Goal: Task Accomplishment & Management: Complete application form

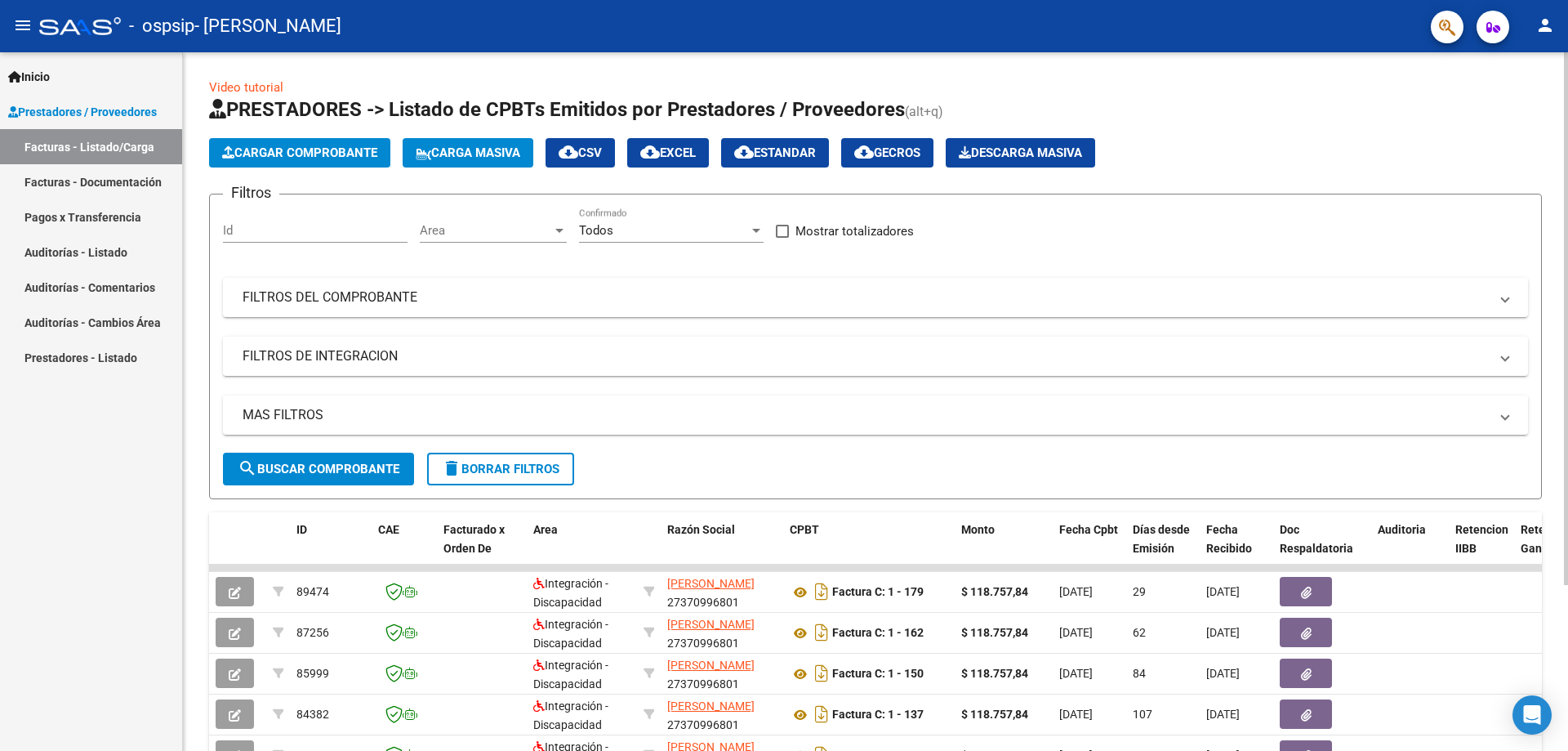
click at [1567, 64] on div at bounding box center [1565, 318] width 4 height 533
click at [297, 156] on span "Cargar Comprobante" at bounding box center [299, 152] width 155 height 15
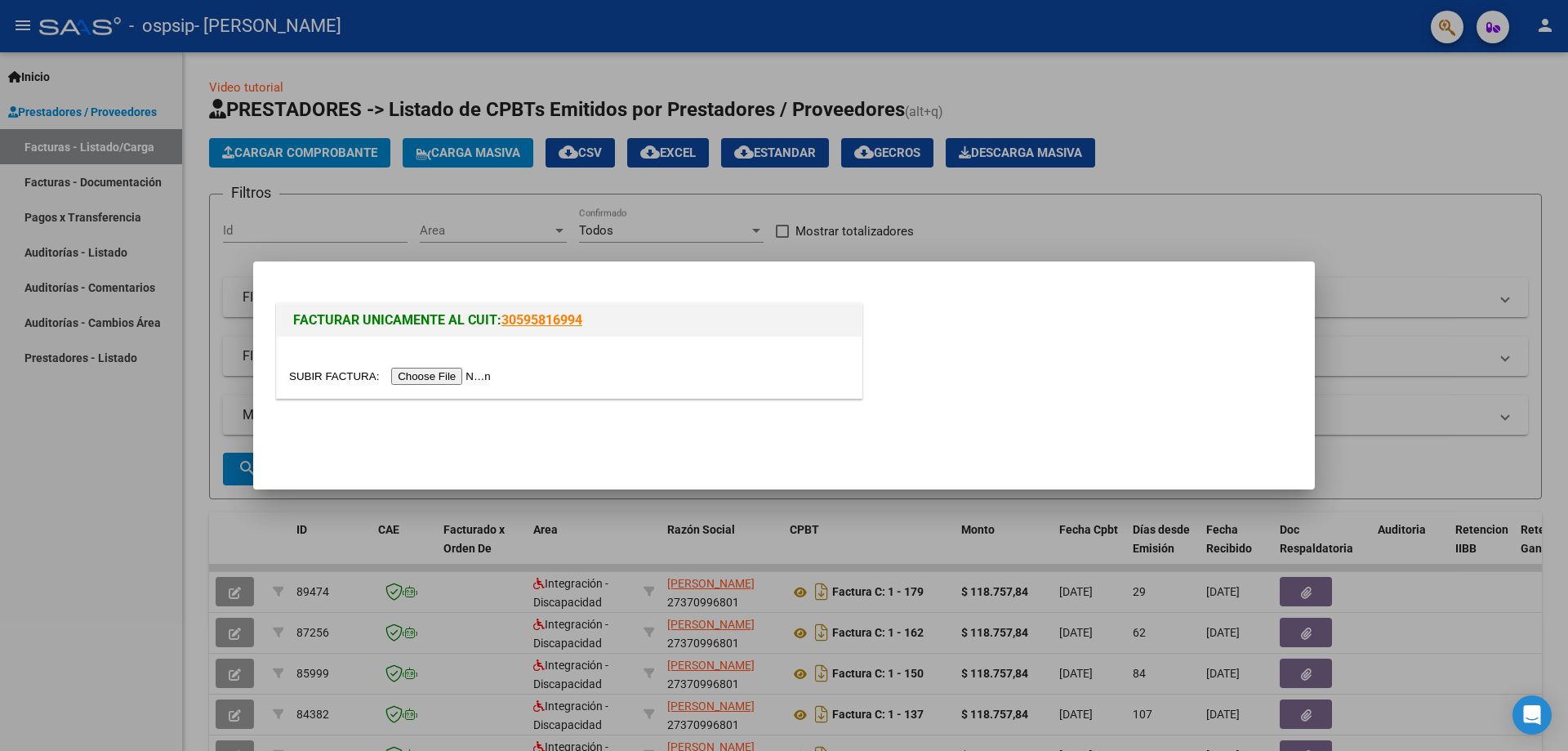
click at [428, 379] on input "file" at bounding box center [392, 376] width 207 height 17
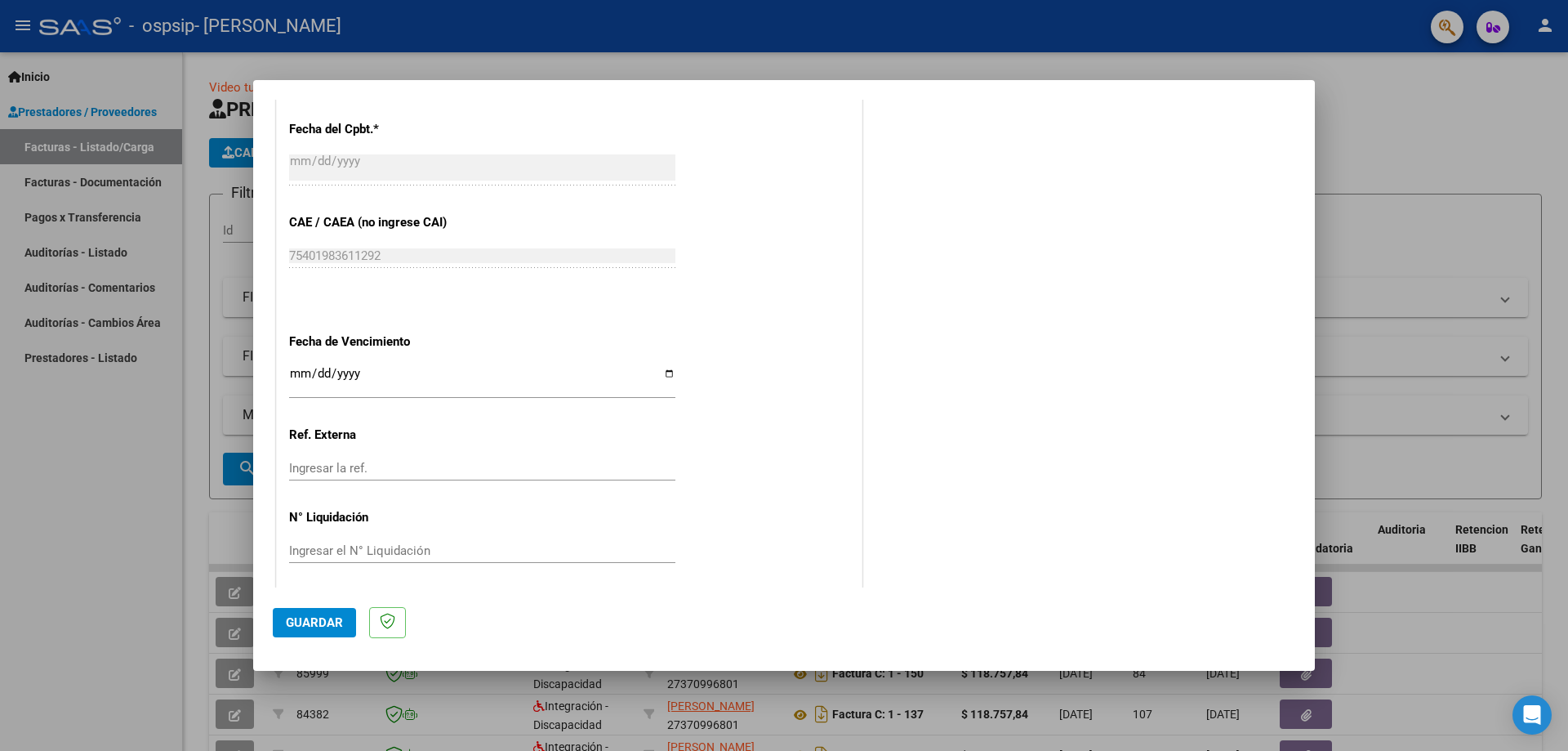
scroll to position [992, 0]
click at [669, 367] on input "Ingresar la fecha" at bounding box center [481, 372] width 386 height 26
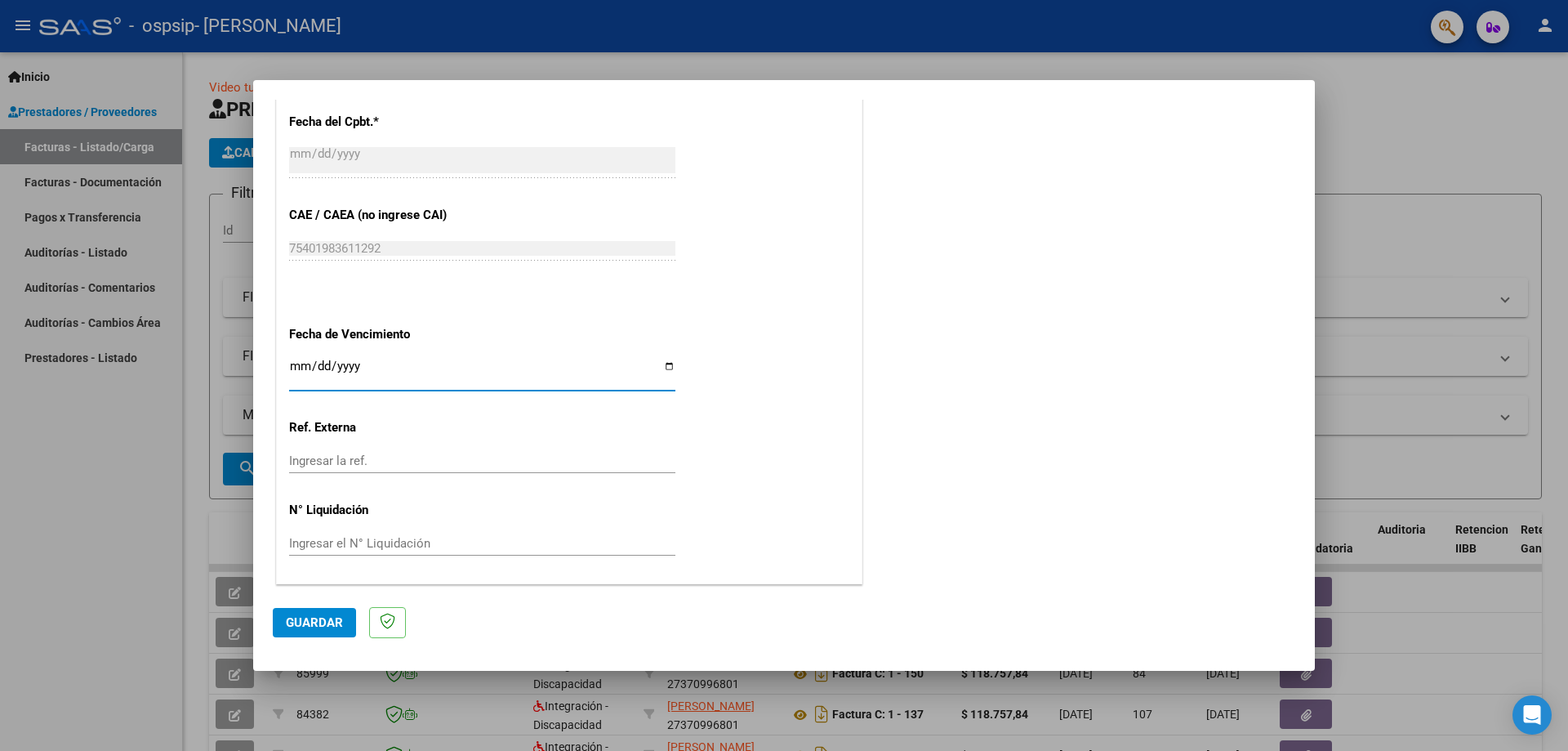
type input "[DATE]"
click at [326, 621] on span "Guardar" at bounding box center [314, 622] width 57 height 15
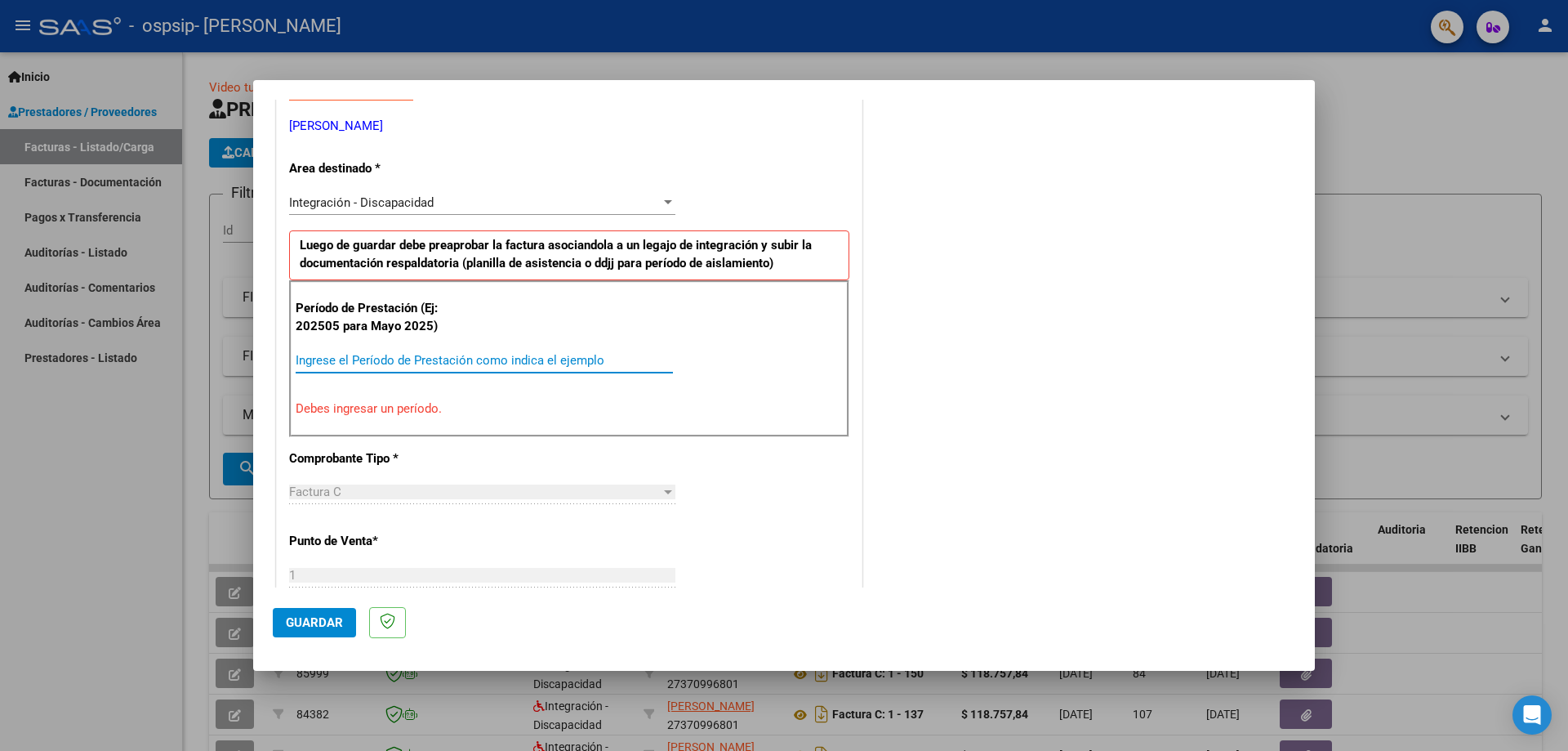
click at [364, 360] on input "Ingrese el Período de Prestación como indica el ejemplo" at bounding box center [484, 360] width 377 height 15
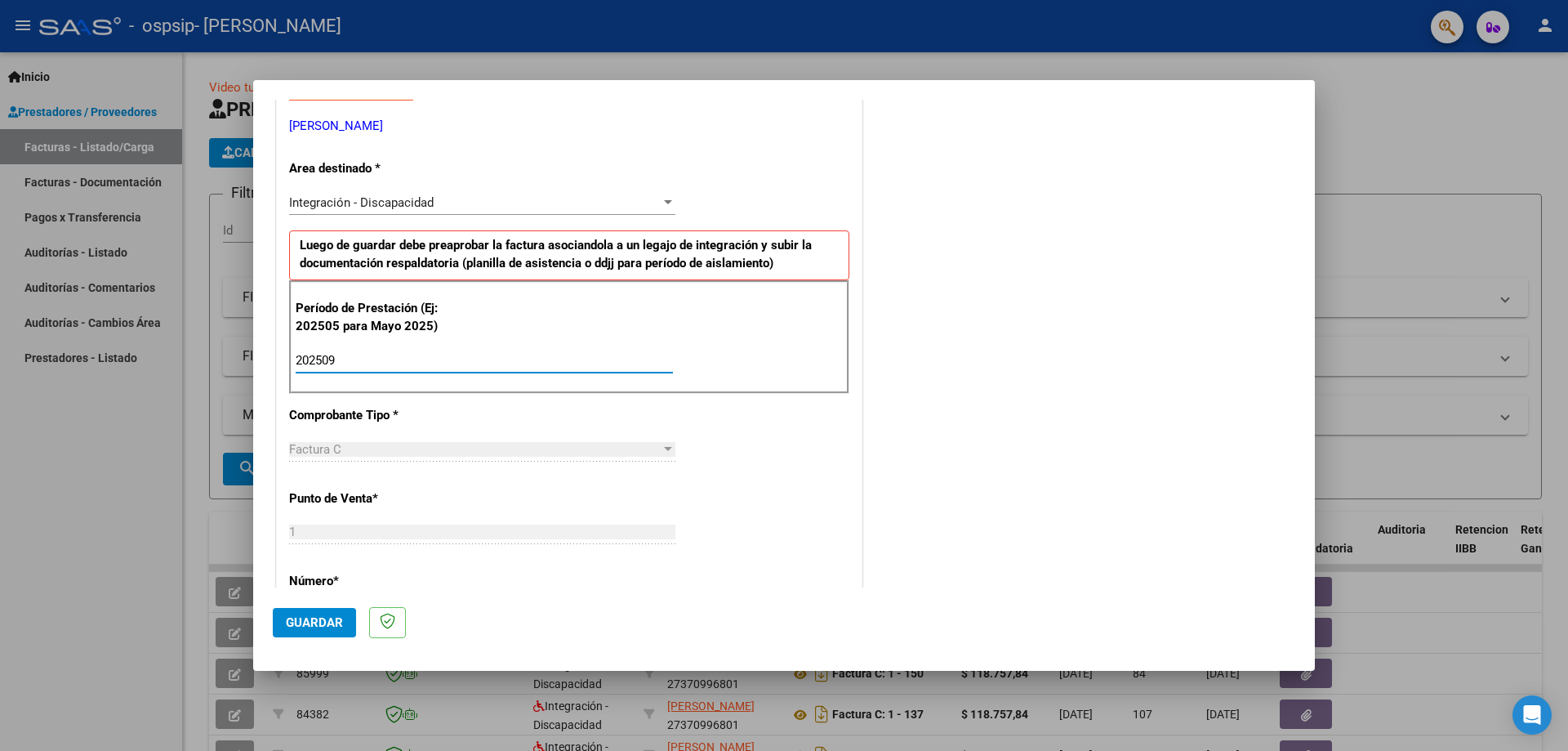
type input "202509"
click at [319, 620] on span "Guardar" at bounding box center [314, 622] width 57 height 15
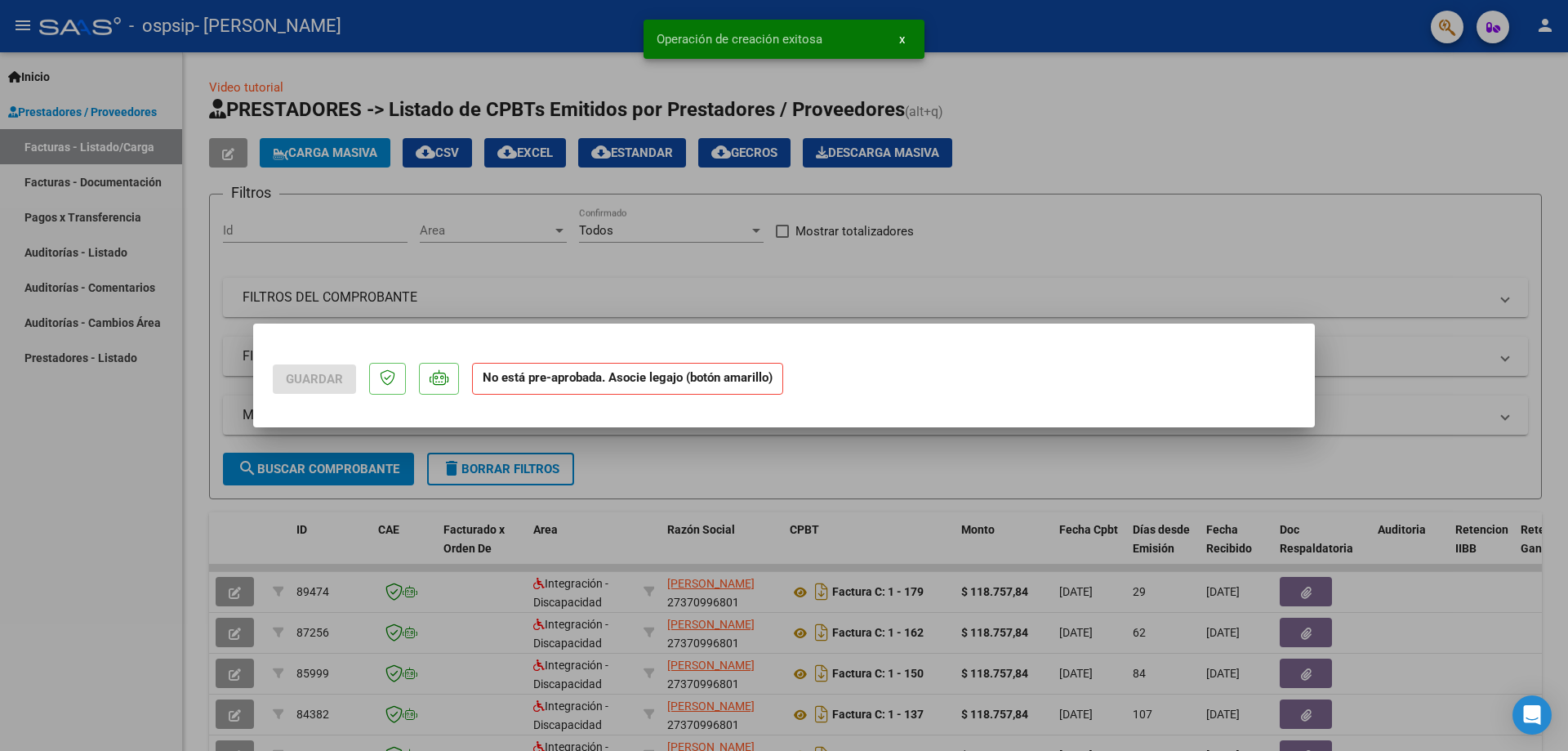
scroll to position [0, 0]
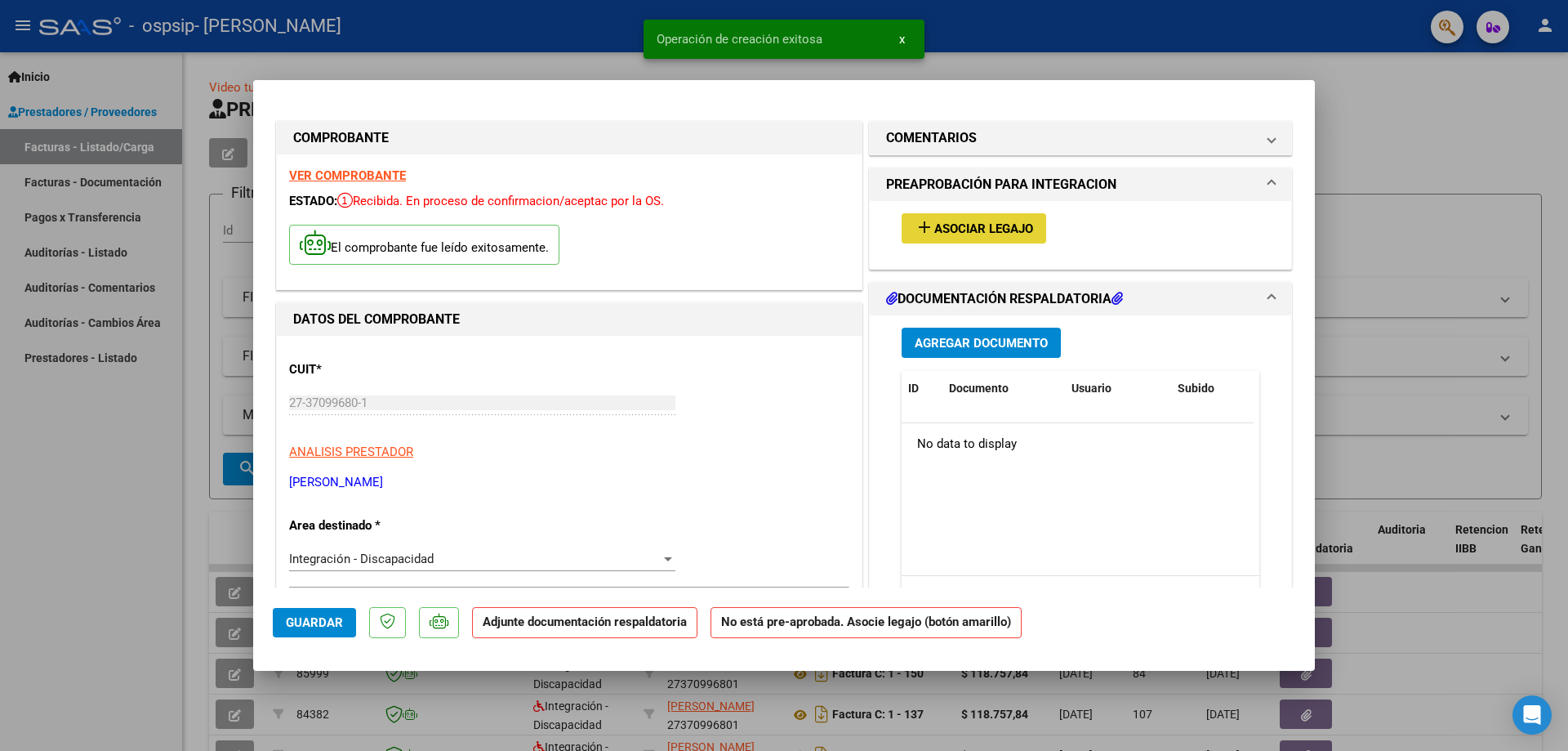
click at [961, 232] on span "Asociar Legajo" at bounding box center [984, 228] width 99 height 15
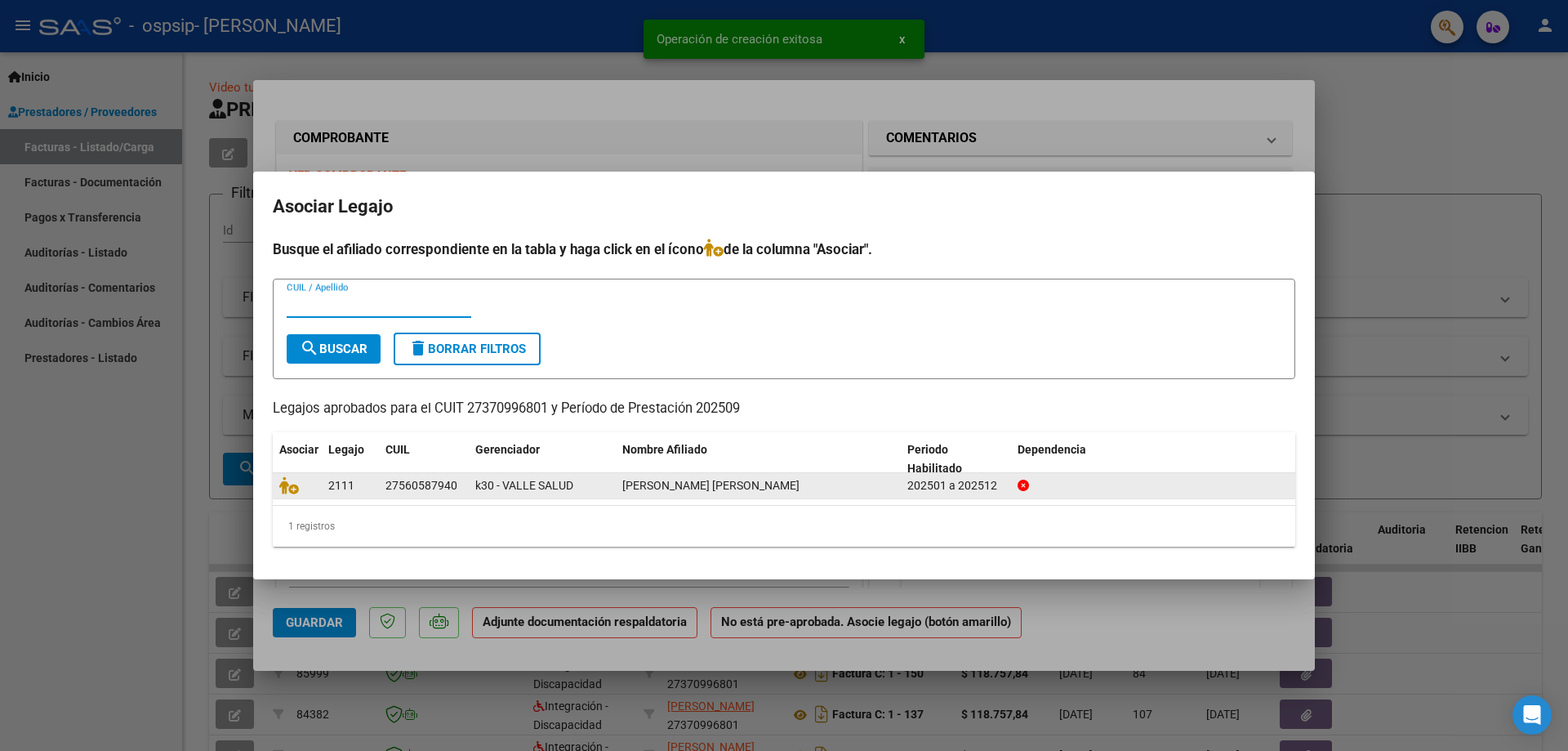
click at [590, 485] on div "k30 - VALLE SALUD" at bounding box center [542, 485] width 134 height 18
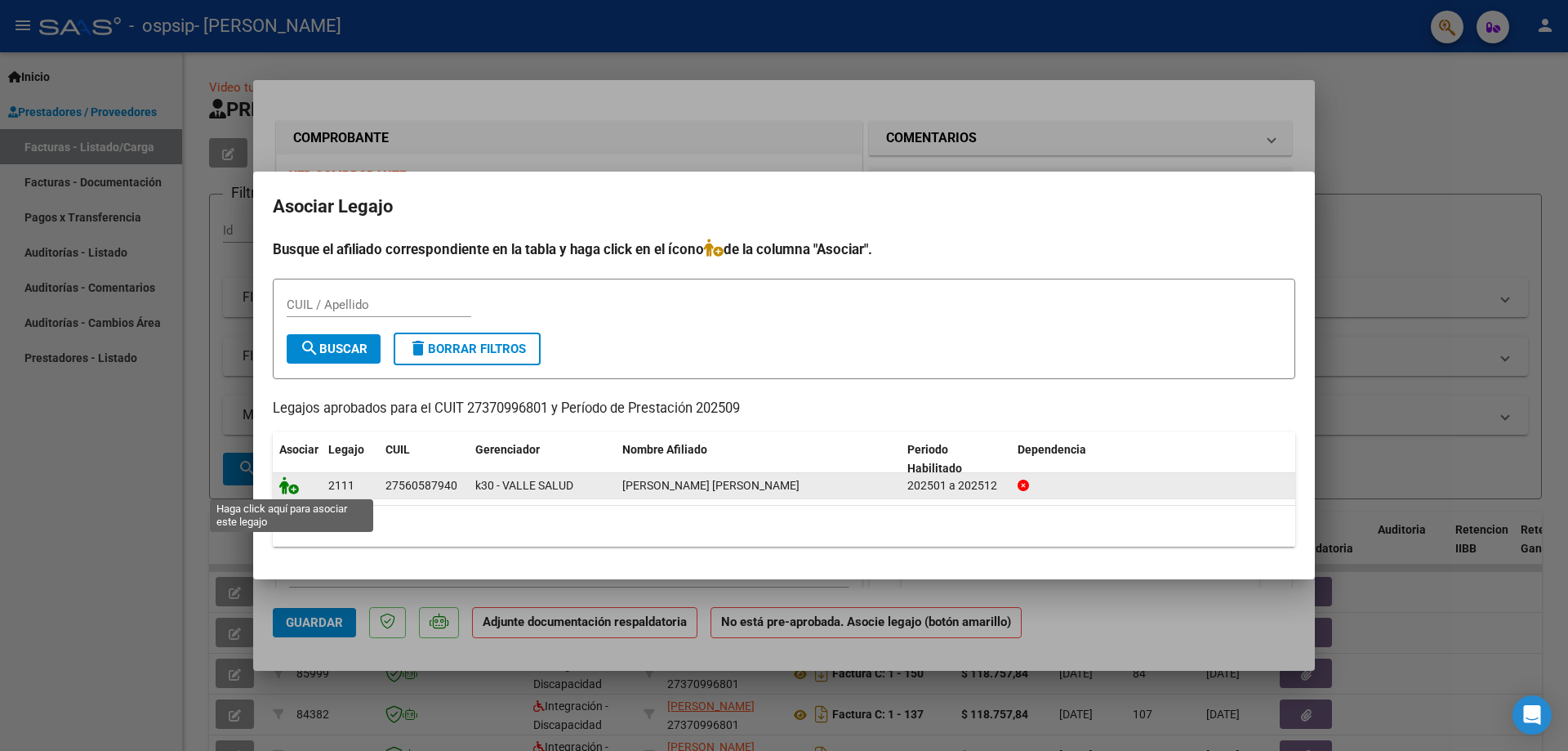
click at [294, 487] on icon at bounding box center [289, 485] width 19 height 18
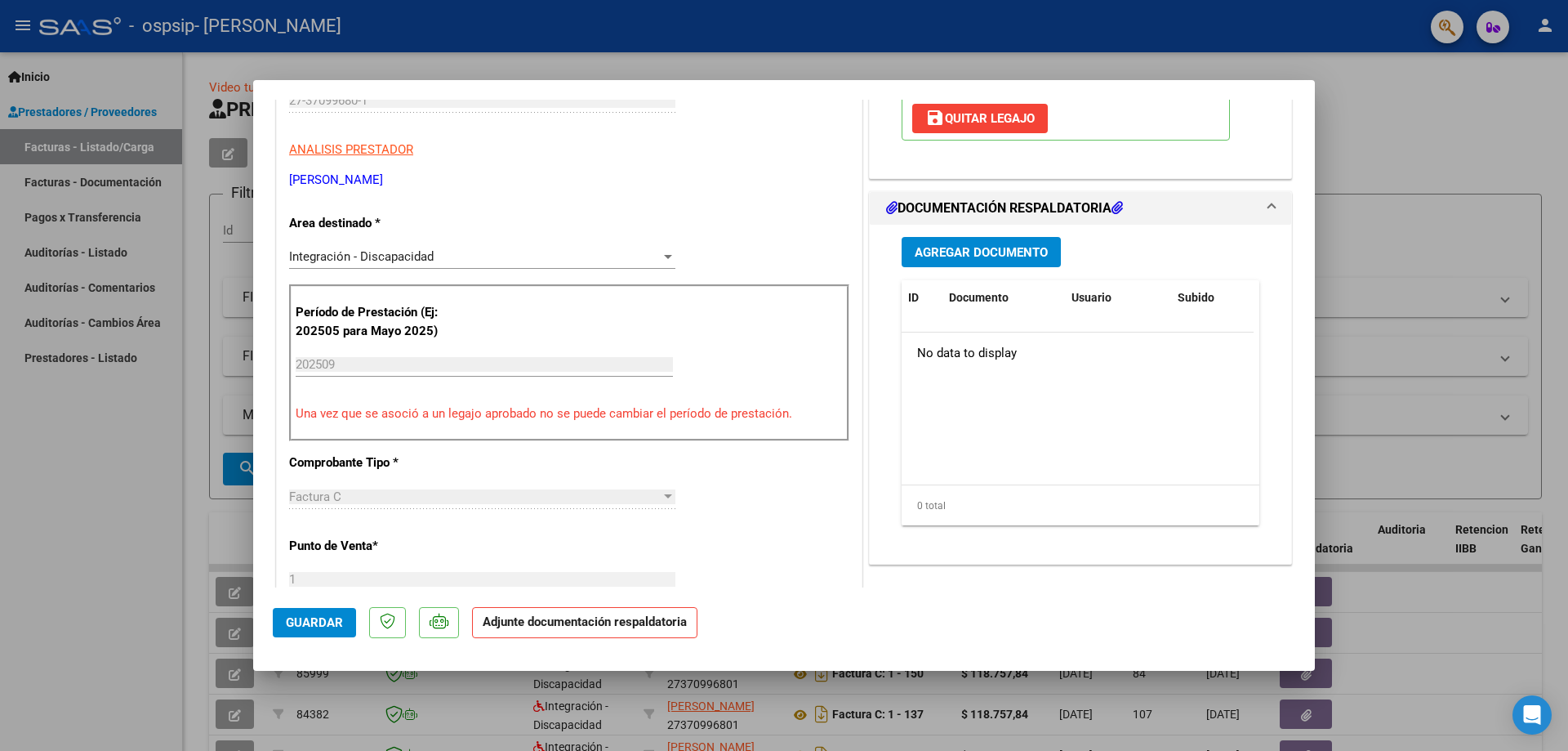
scroll to position [287, 0]
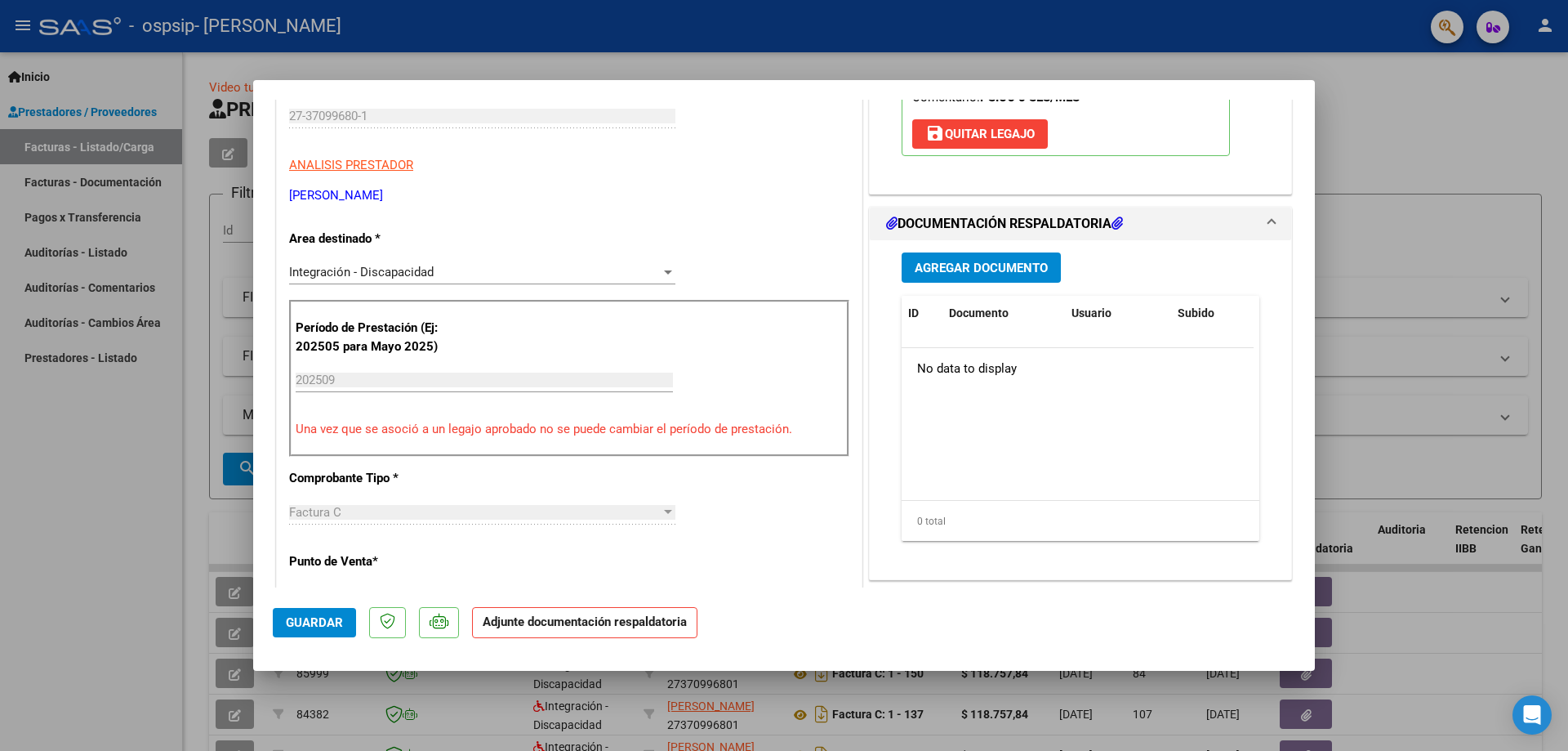
click at [1021, 269] on span "Agregar Documento" at bounding box center [980, 268] width 133 height 15
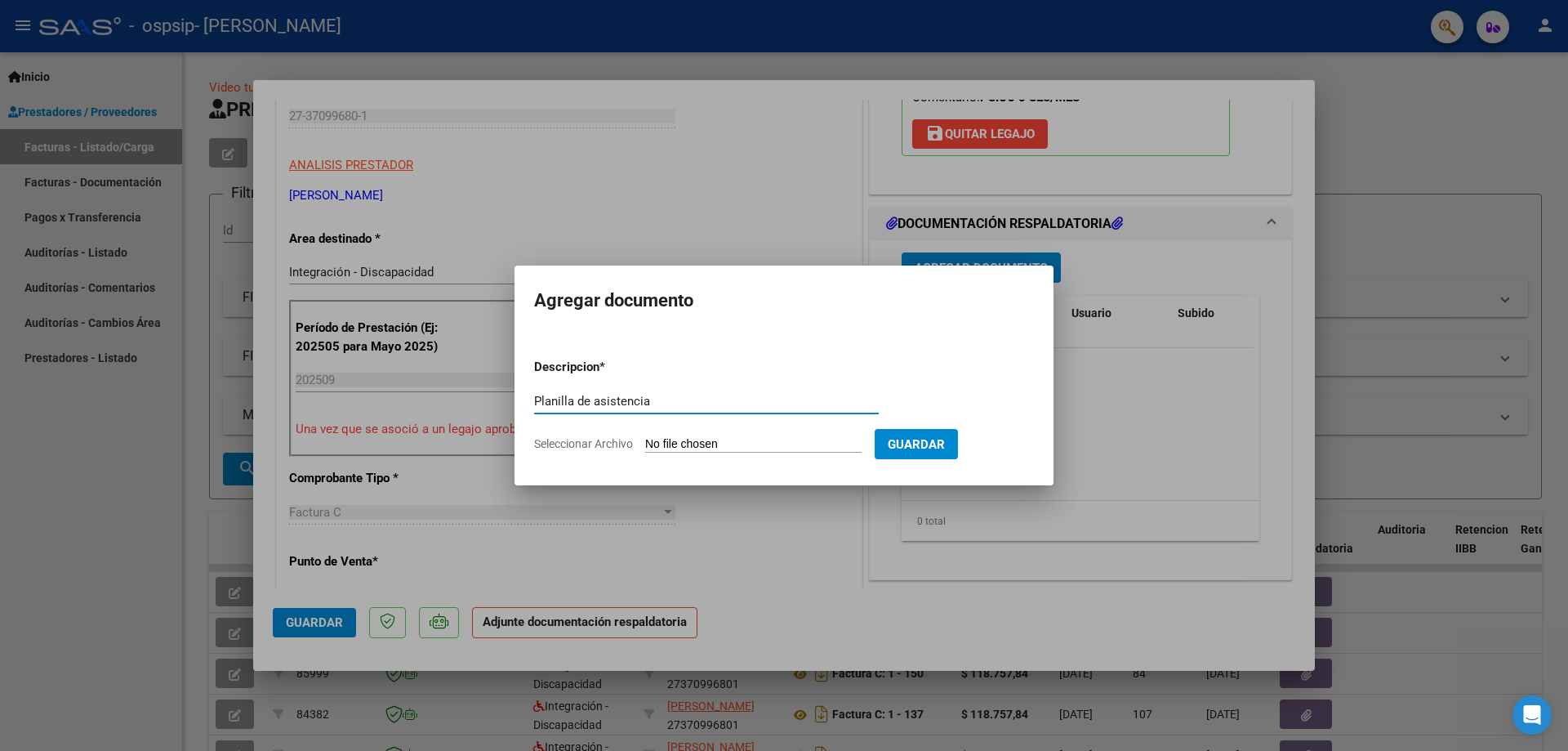
type input "Planilla de asistencia"
click at [745, 442] on input "Seleccionar Archivo" at bounding box center [753, 445] width 216 height 16
type input "C:\fakepath\Planilla asistencia Ciara [DATE].pdf"
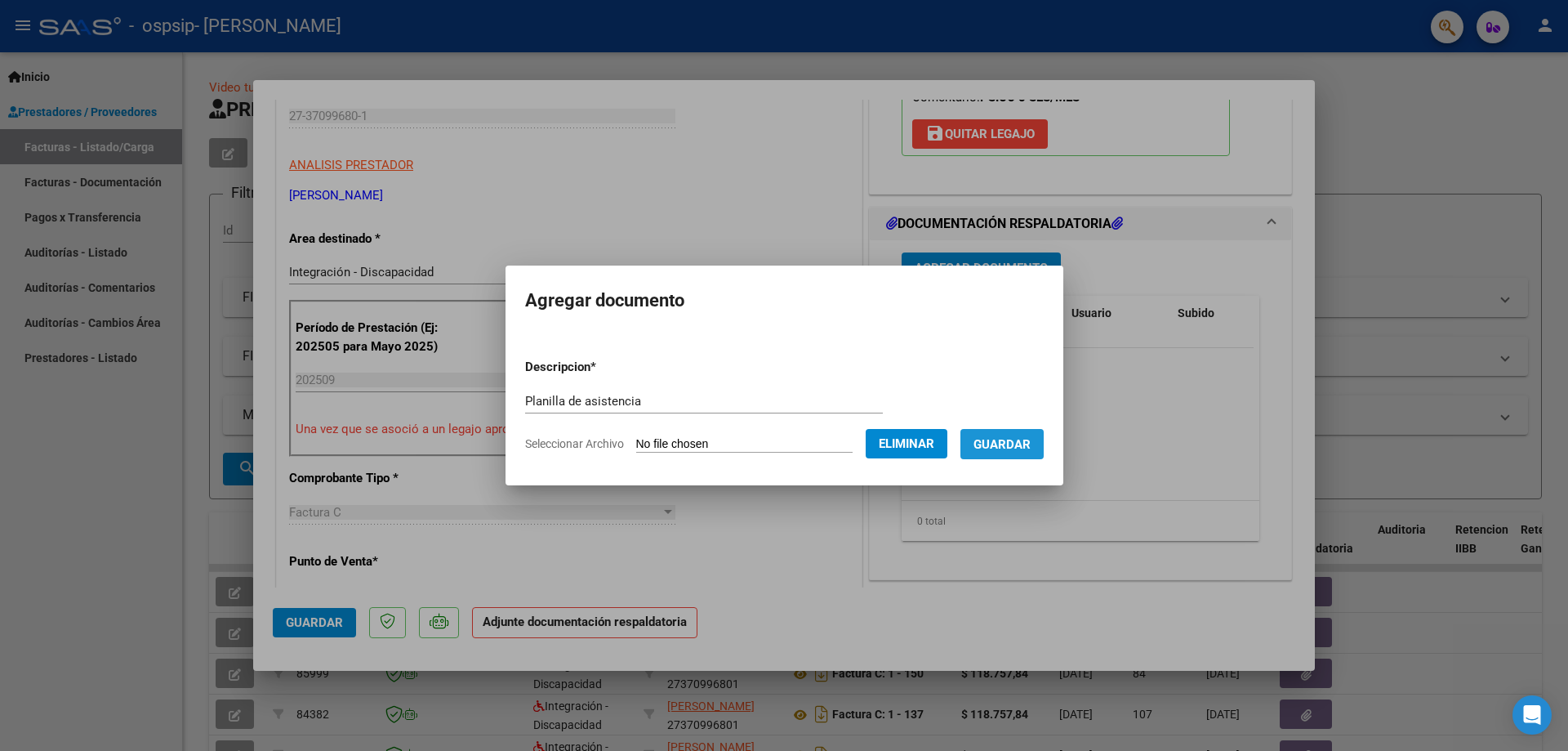
click at [1012, 441] on span "Guardar" at bounding box center [1001, 444] width 57 height 15
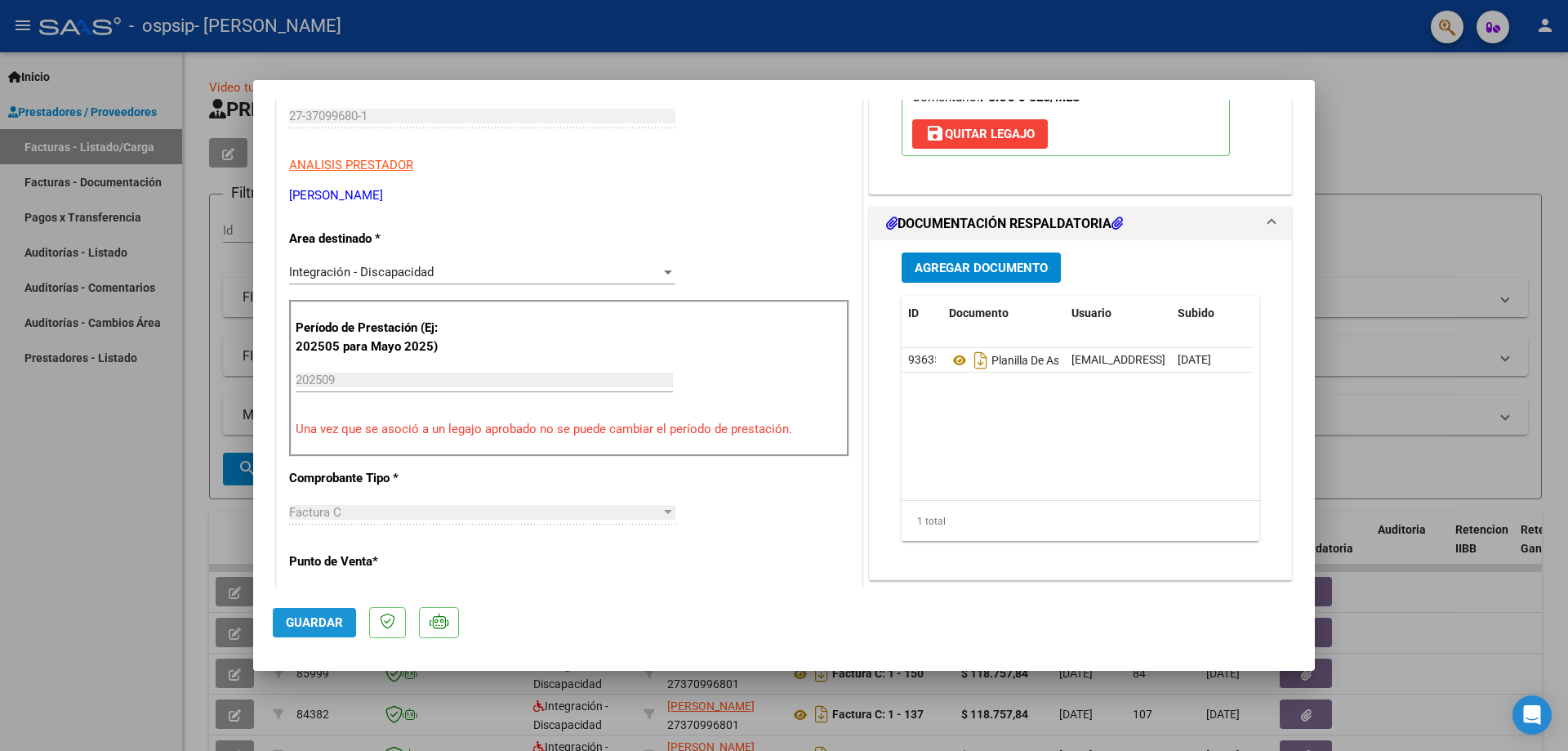
click at [326, 619] on span "Guardar" at bounding box center [314, 622] width 57 height 15
click at [906, 33] on button "x" at bounding box center [902, 39] width 32 height 29
click at [1428, 100] on div at bounding box center [784, 375] width 1568 height 751
type input "$ 0,00"
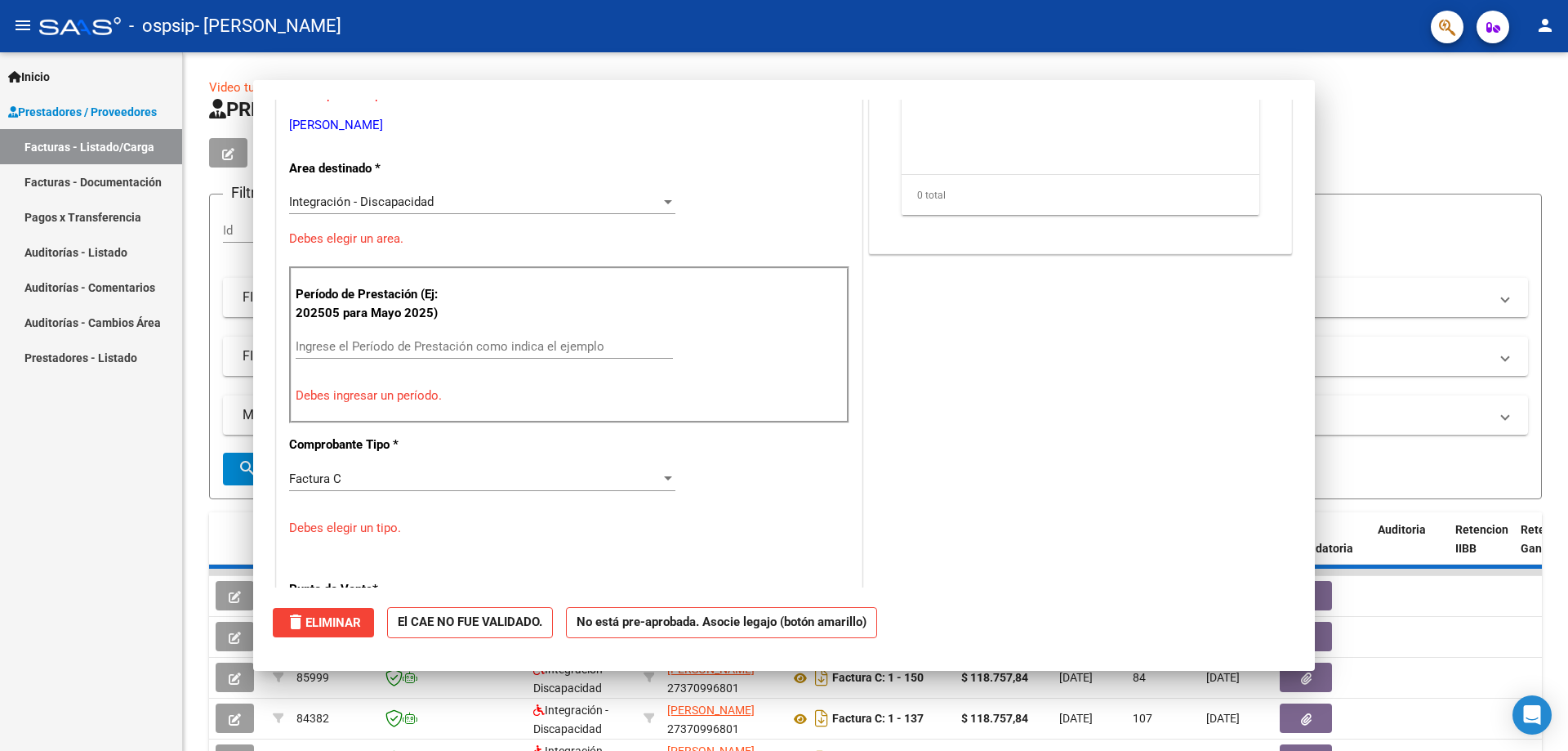
scroll to position [237, 0]
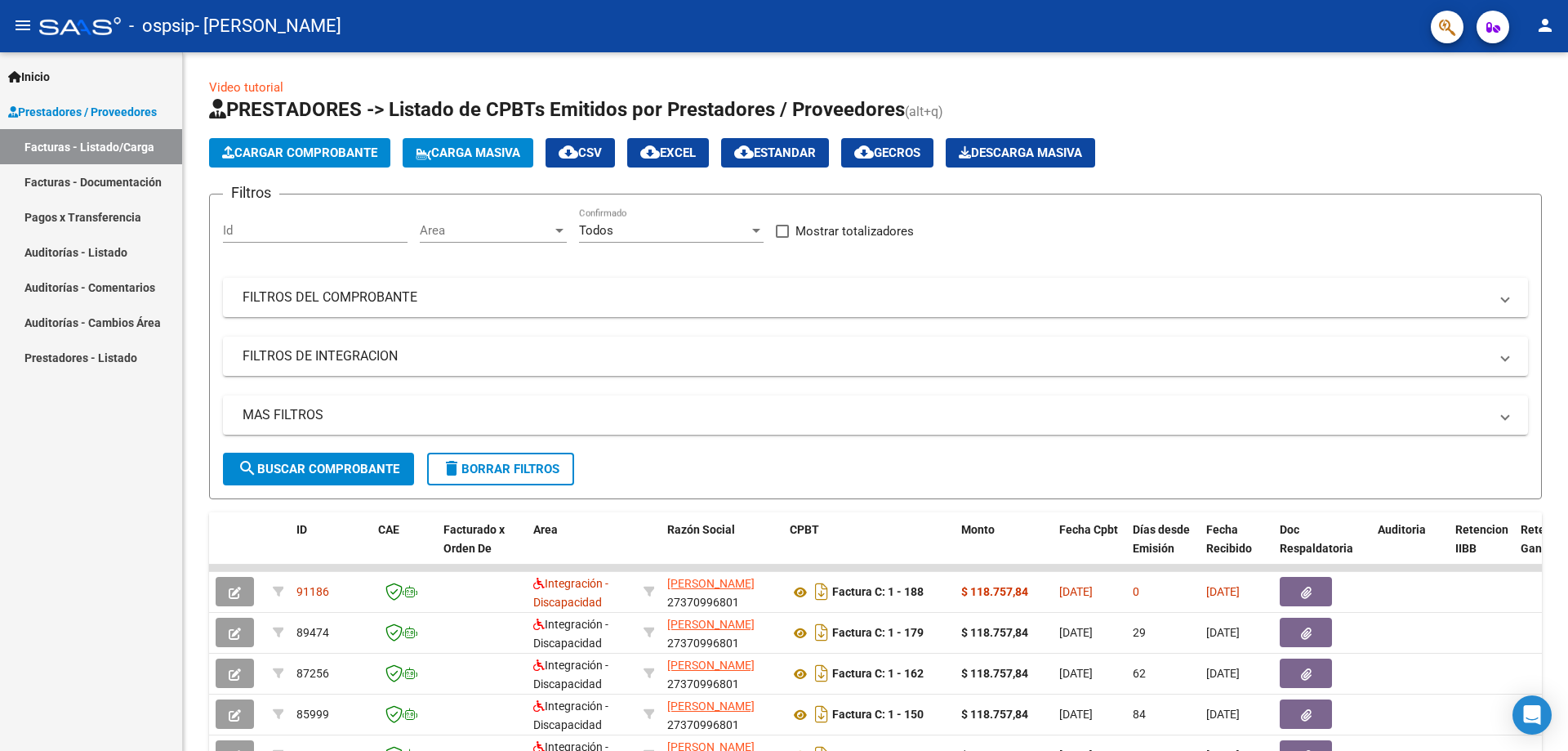
click at [1428, 100] on h1 "PRESTADORES -> Listado de CPBTs Emitidos por Prestadores / Proveedores (alt+q)" at bounding box center [876, 110] width 1332 height 28
click at [1311, 131] on app-list-header "PRESTADORES -> Listado de CPBTs Emitidos por Prestadores / Proveedores (alt+q) …" at bounding box center [876, 297] width 1332 height 402
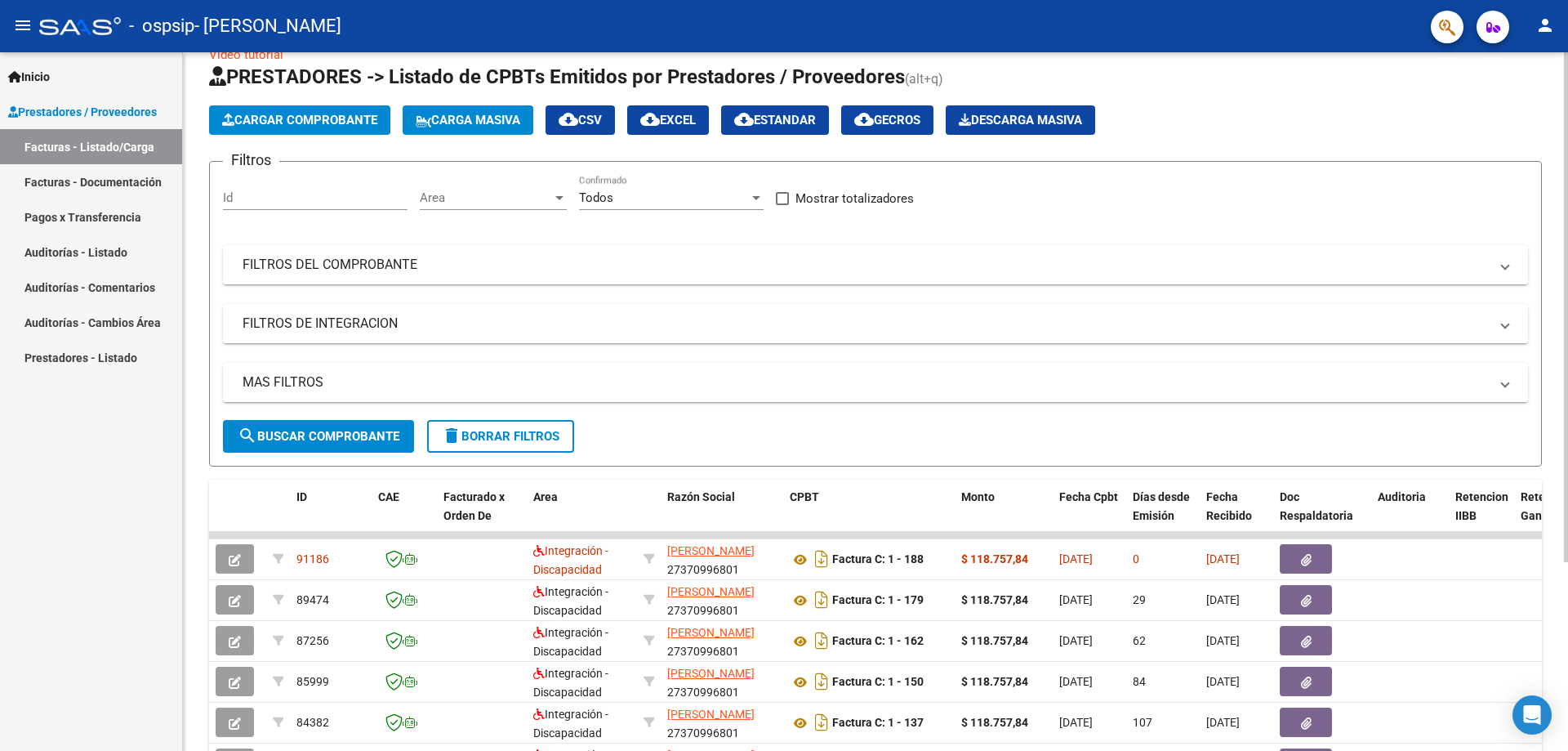
scroll to position [259, 0]
